Goal: Information Seeking & Learning: Learn about a topic

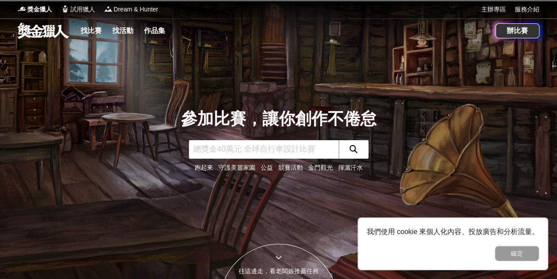
click at [273, 144] on input "text" at bounding box center [264, 149] width 150 height 18
type input "麥味登"
click button "submit" at bounding box center [353, 149] width 30 height 18
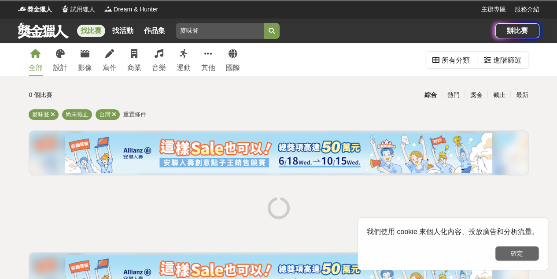
click at [514, 250] on button "確定" at bounding box center [517, 253] width 44 height 15
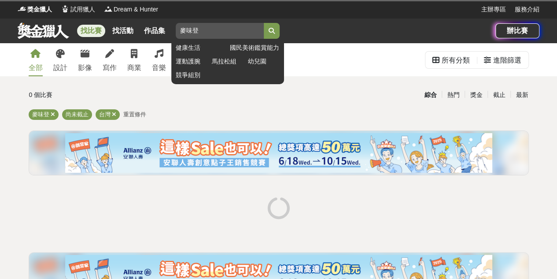
click at [211, 32] on input "麥味登" at bounding box center [220, 31] width 88 height 16
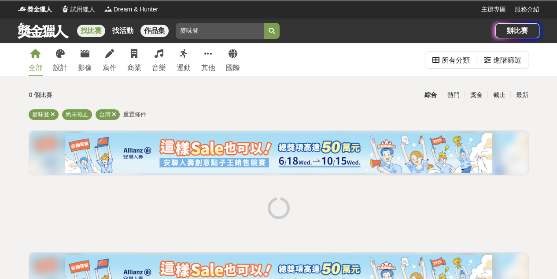
drag, startPoint x: 213, startPoint y: 32, endPoint x: 150, endPoint y: 33, distance: 62.9
click at [150, 33] on div "找比賽 找活動 作品集 麥味登 健康生活 國民美術鑑賞能力 運動護腕 馬拉松組 幼兒園 競爭組別" at bounding box center [257, 30] width 478 height 25
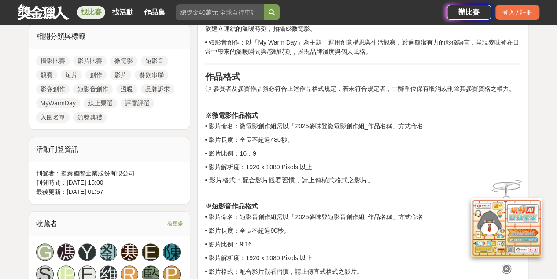
scroll to position [440, 0]
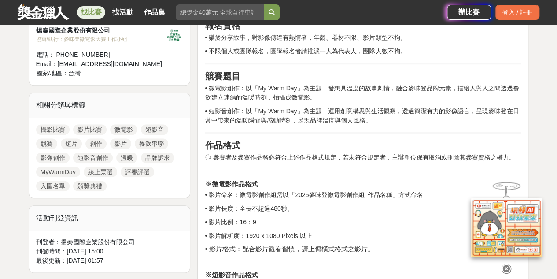
scroll to position [308, 0]
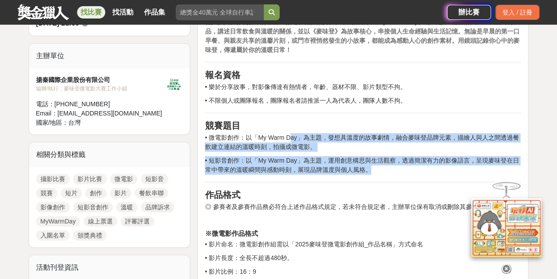
drag, startPoint x: 287, startPoint y: 136, endPoint x: 395, endPoint y: 168, distance: 112.5
click at [395, 168] on p "• 短影音創作：以「My Warm Day」為主題，運用創意構思與生活觀察，透過簡潔有力的影像語言，呈現麥味登在日常中帶來的溫暖瞬間與感動時刻，展現品牌溫度與…" at bounding box center [363, 165] width 316 height 18
